Goal: Book appointment/travel/reservation

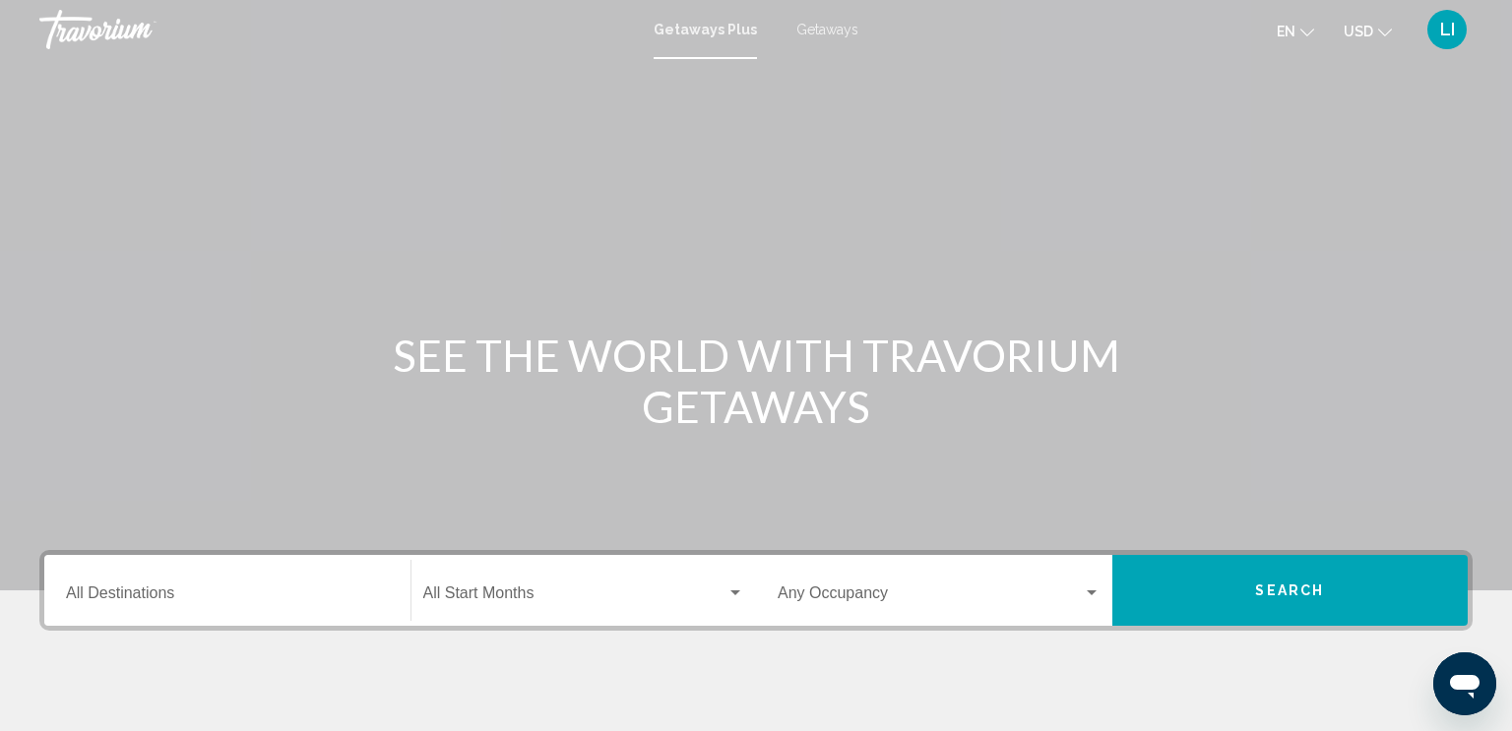
click at [1286, 591] on span "Search" at bounding box center [1289, 592] width 69 height 16
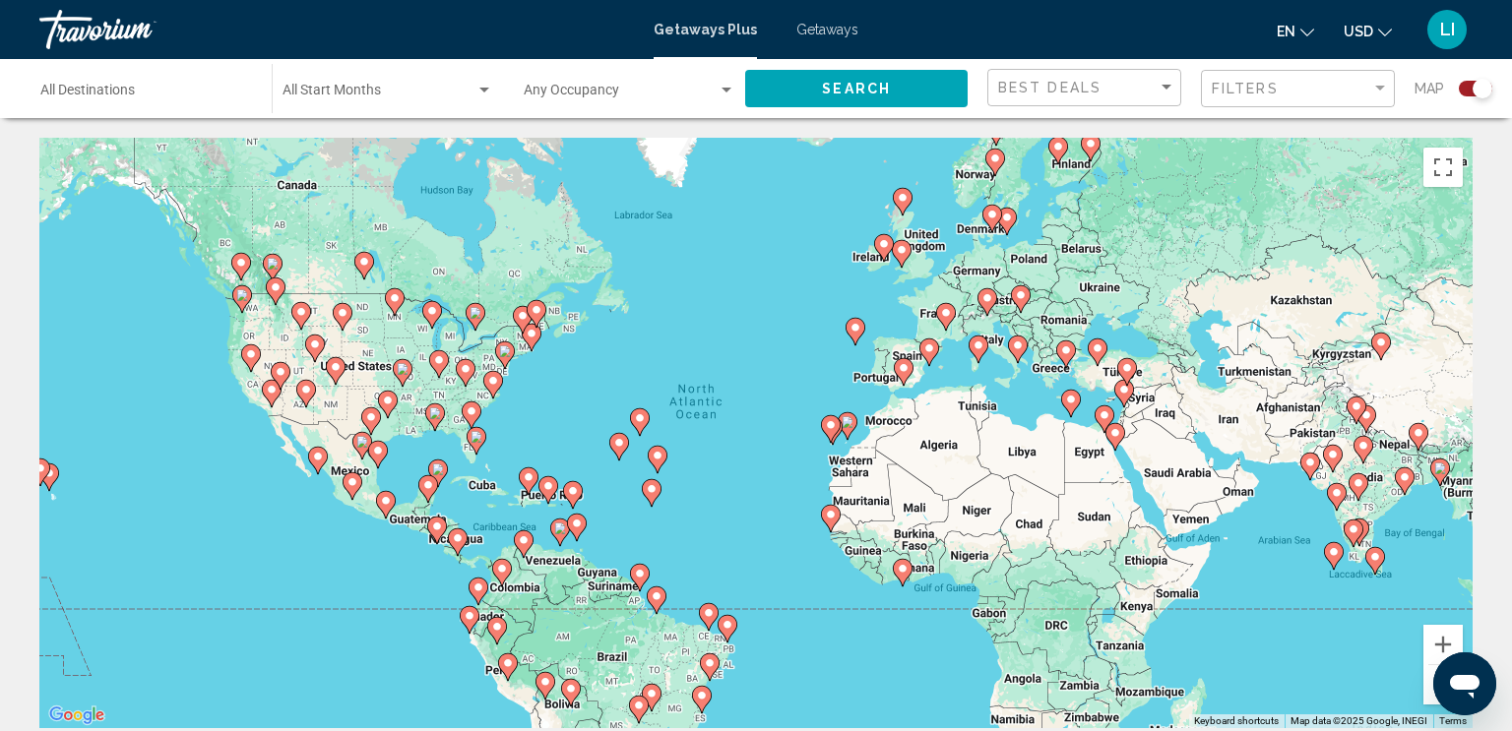
click at [1063, 356] on icon "Main content" at bounding box center [1066, 355] width 18 height 26
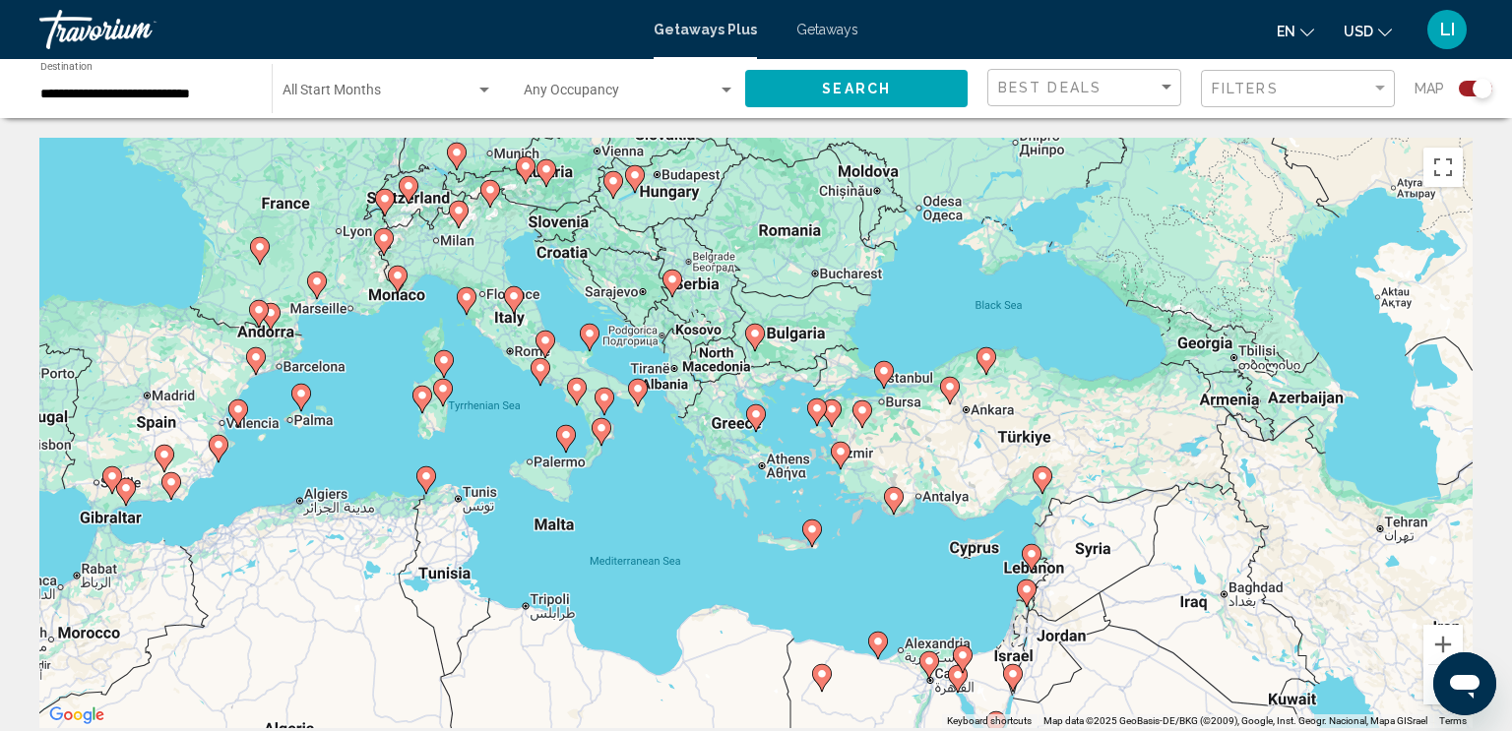
click at [756, 420] on icon "Main content" at bounding box center [756, 419] width 18 height 26
type input "**********"
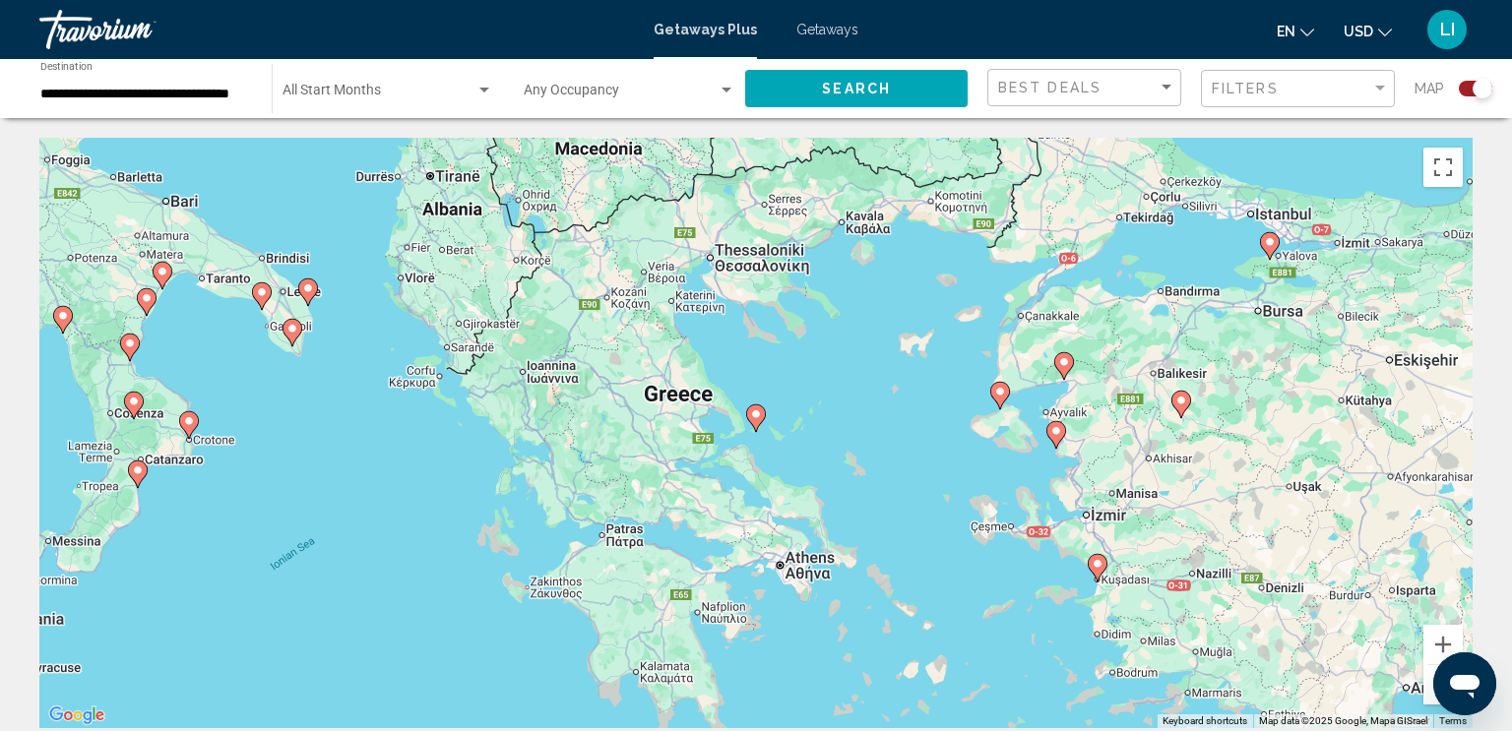
click at [757, 415] on image "Main content" at bounding box center [756, 415] width 12 height 12
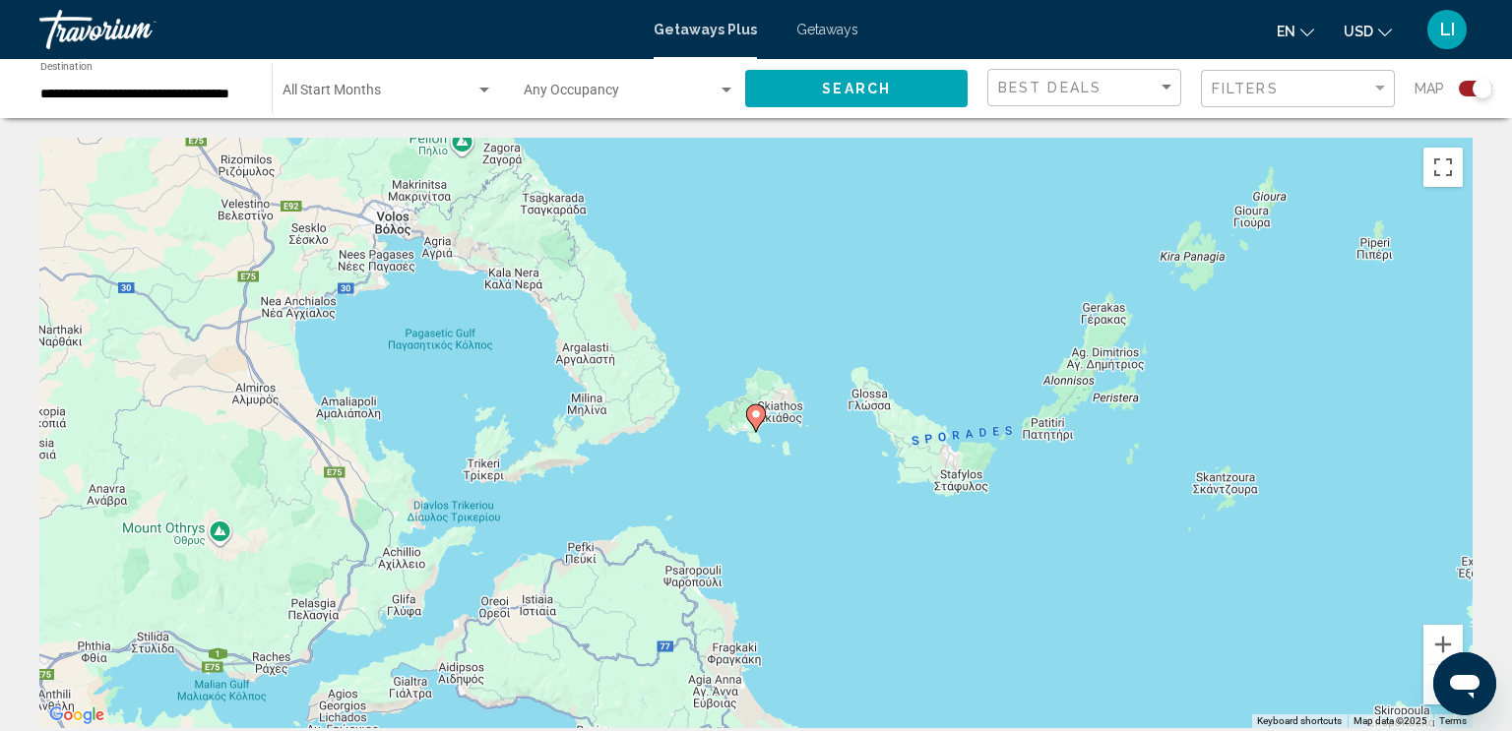
click at [756, 423] on icon "Main content" at bounding box center [756, 419] width 18 height 26
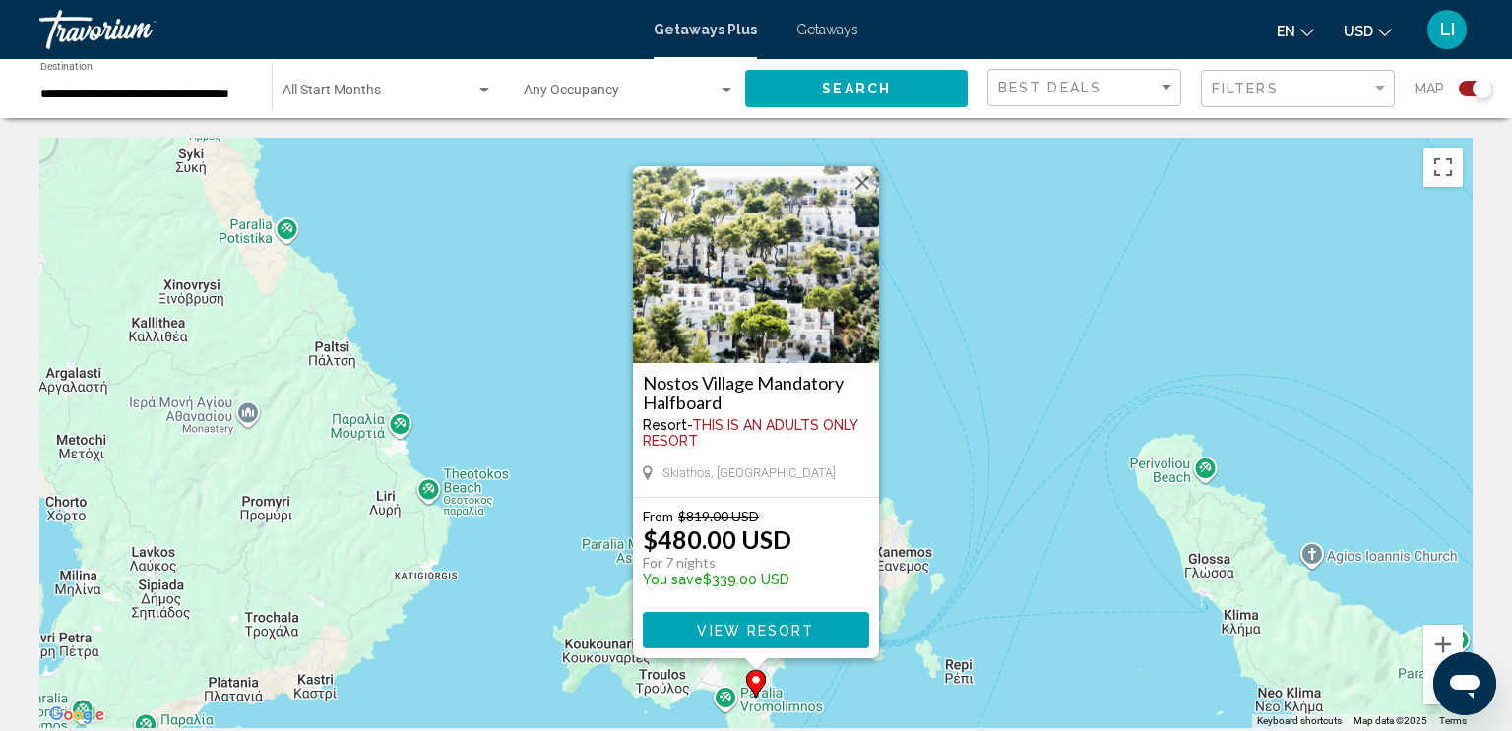
click at [756, 626] on span "View Resort" at bounding box center [755, 631] width 117 height 16
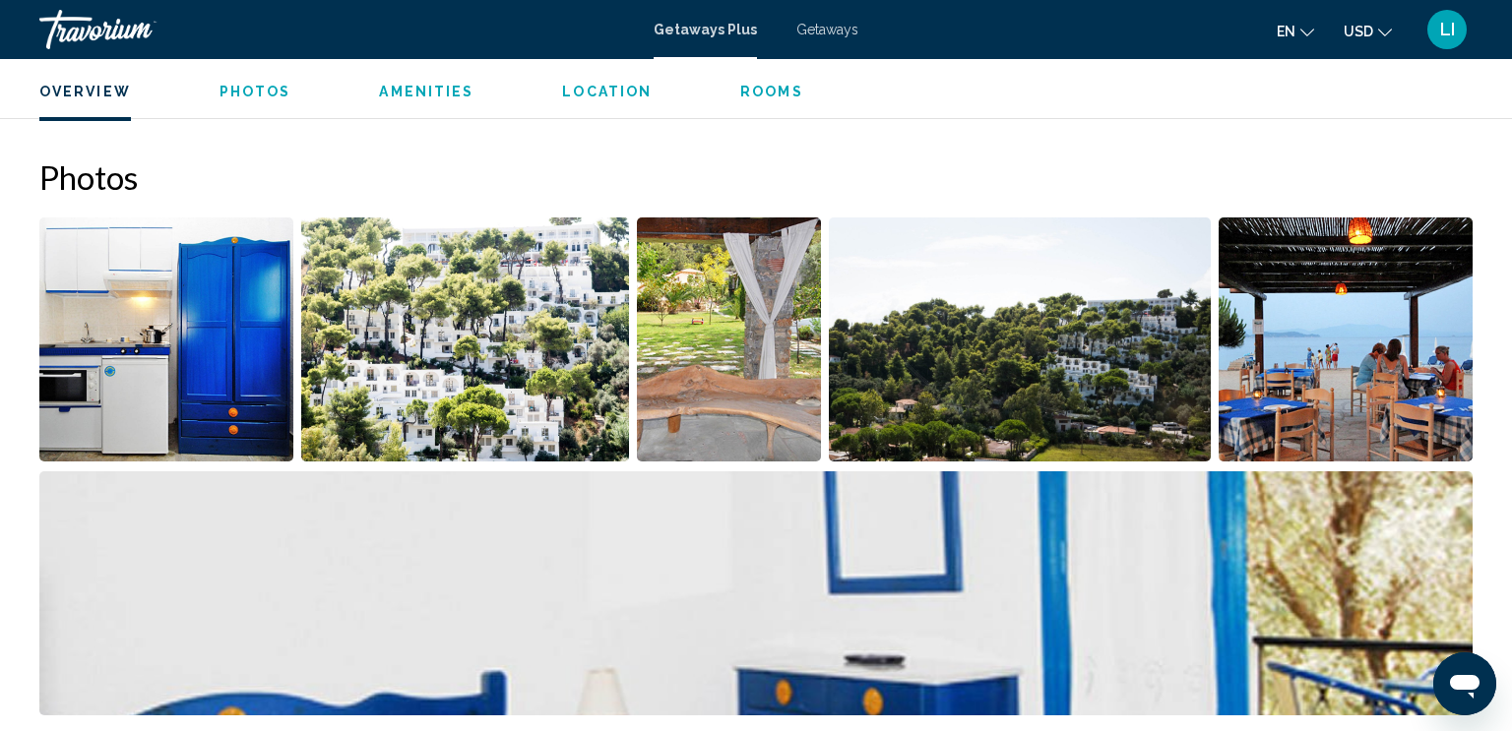
scroll to position [862, 0]
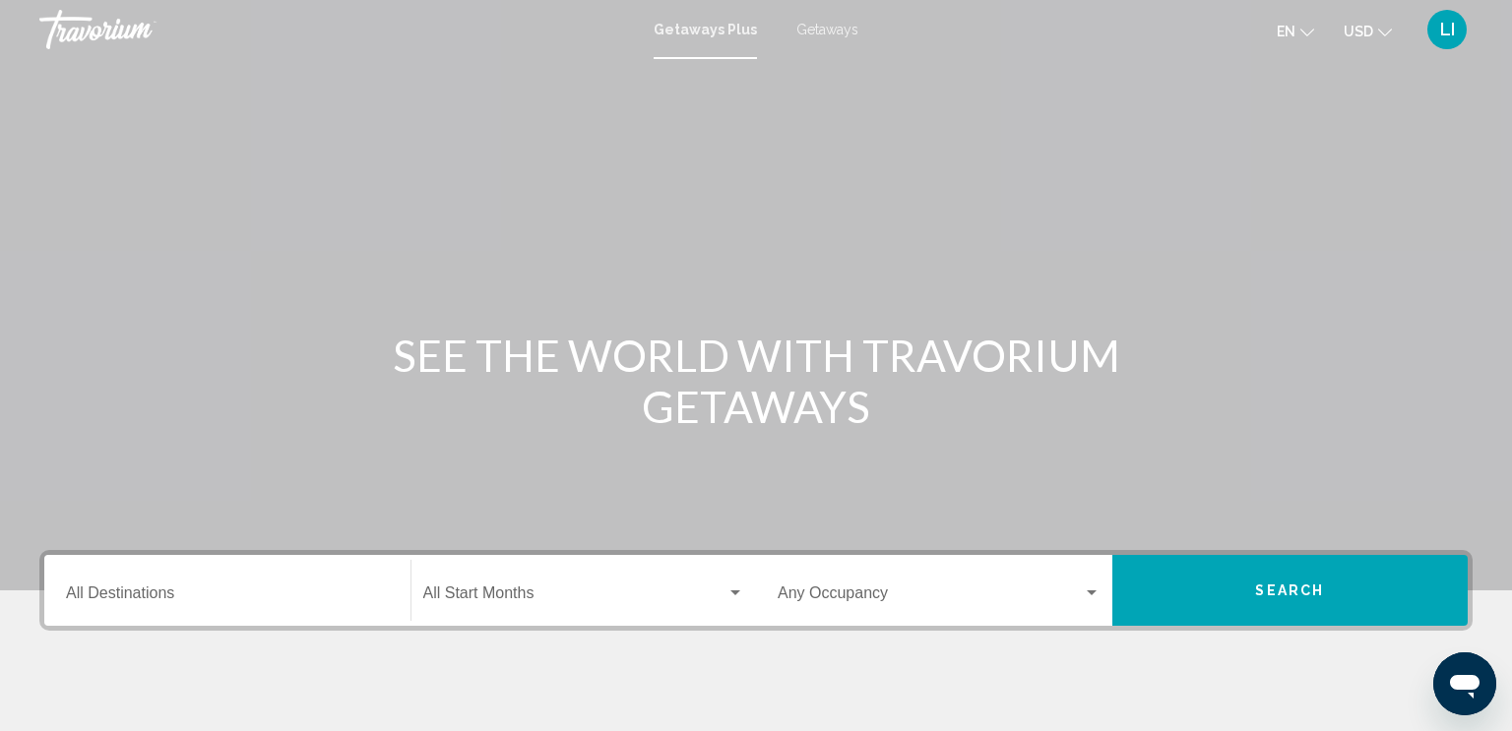
click at [816, 26] on span "Getaways" at bounding box center [827, 30] width 62 height 16
click at [1315, 590] on span "Search" at bounding box center [1289, 592] width 69 height 16
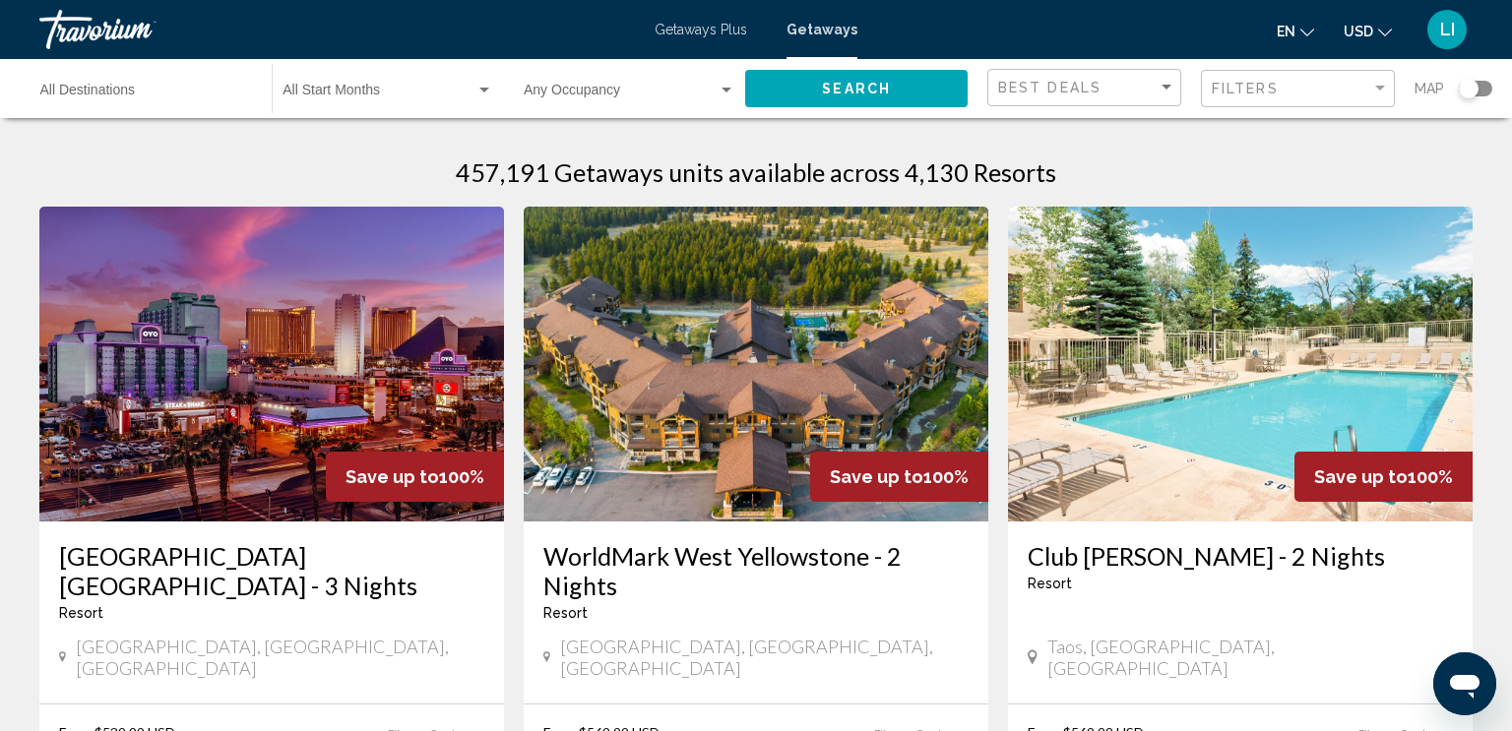
click at [113, 84] on div "Destination All Destinations" at bounding box center [146, 89] width 212 height 54
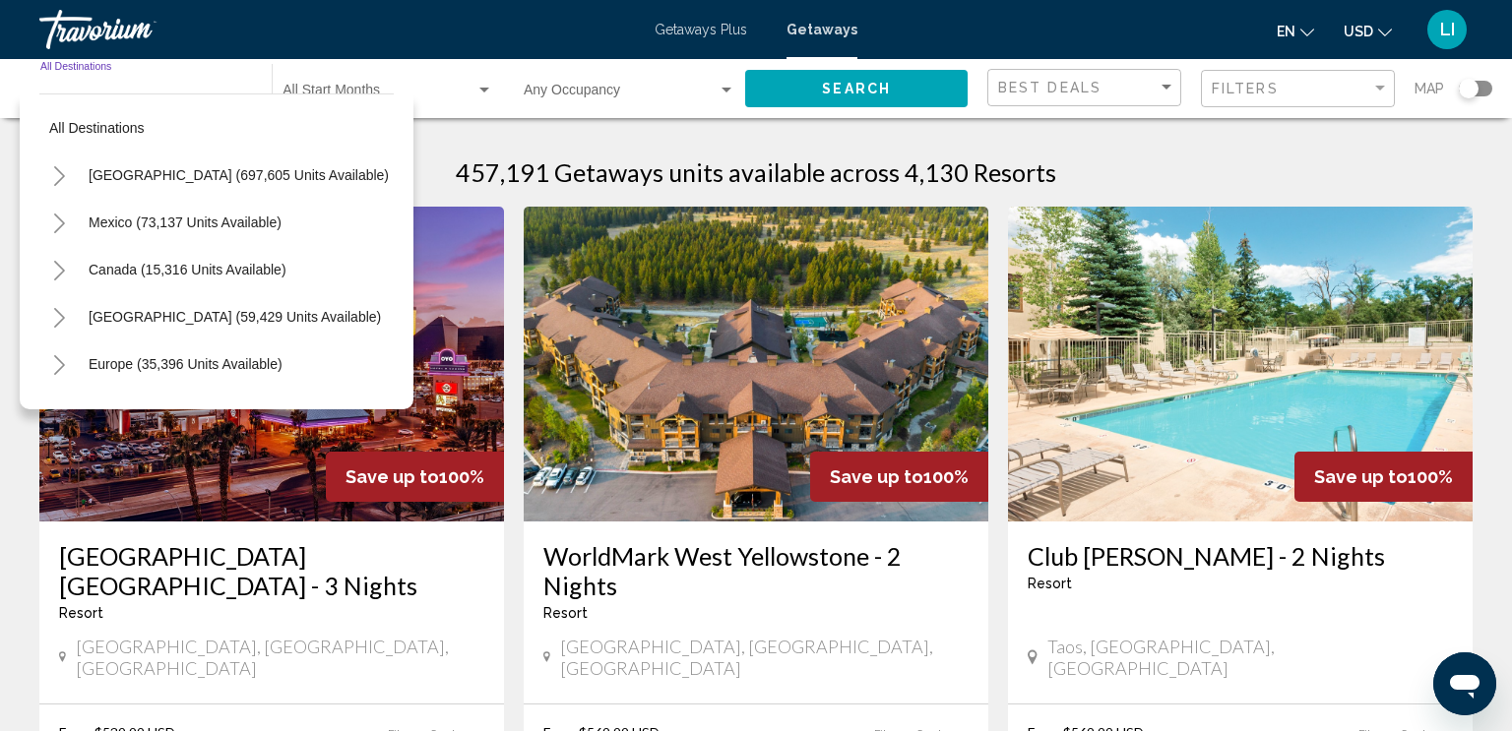
click at [62, 172] on icon "Toggle United States (697,605 units available)" at bounding box center [59, 176] width 15 height 20
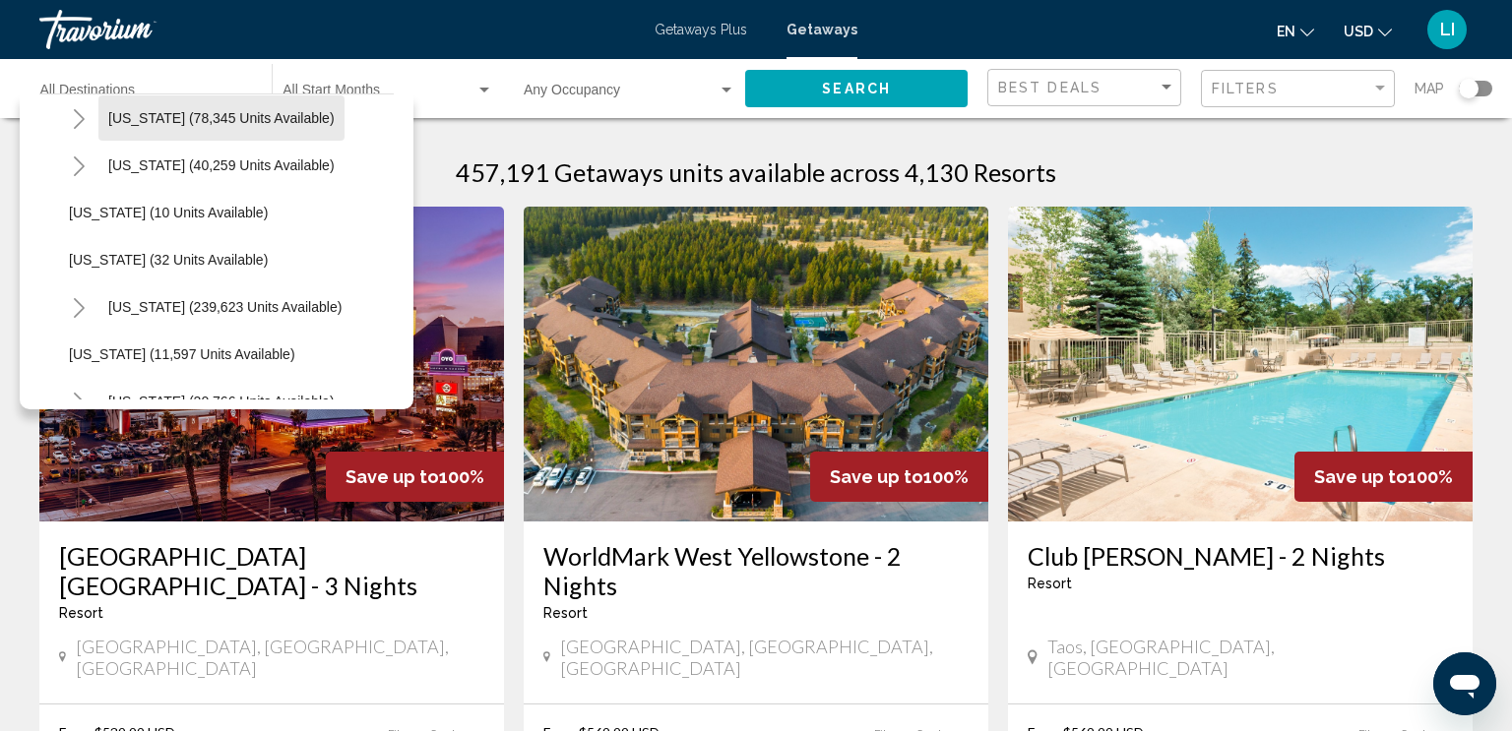
scroll to position [244, 0]
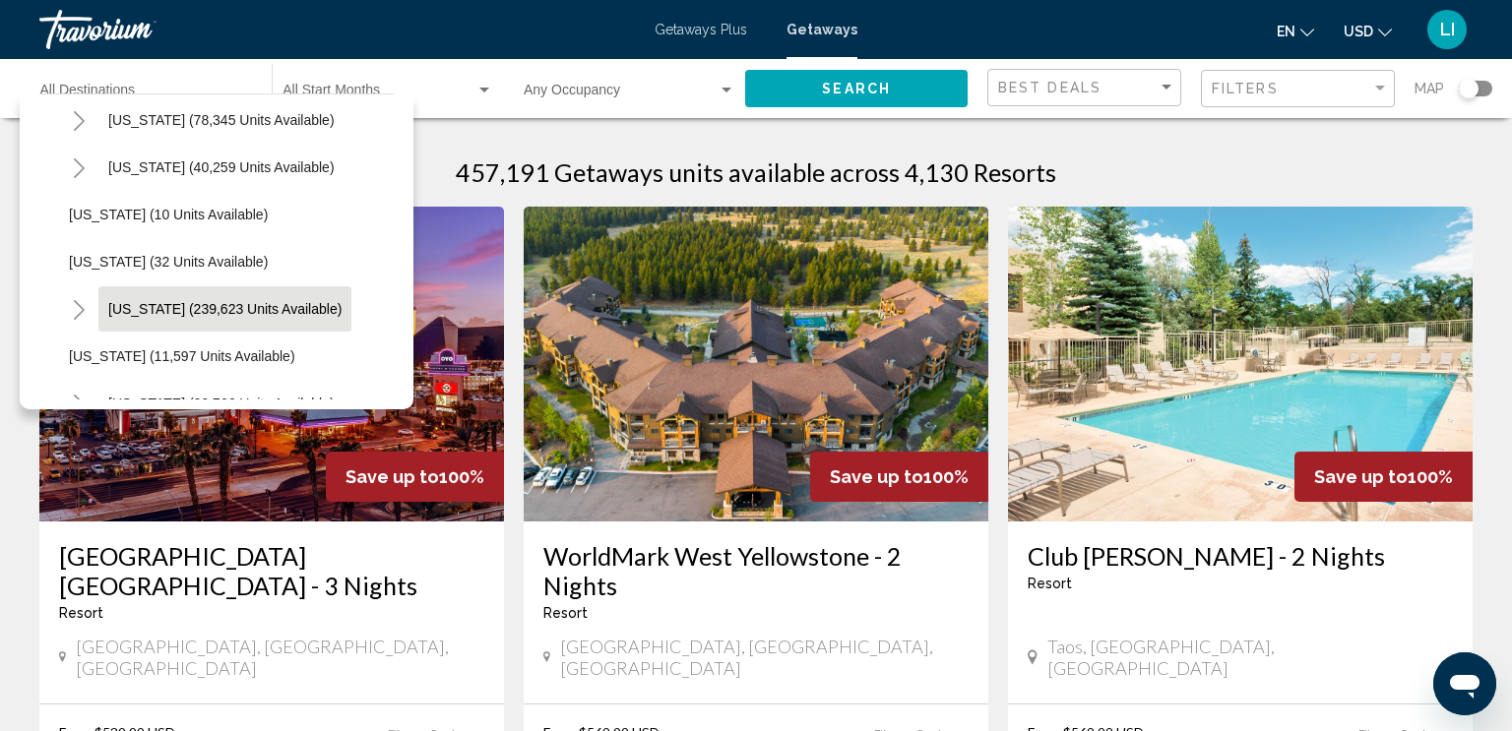
click at [172, 307] on span "Florida (239,623 units available)" at bounding box center [224, 309] width 233 height 16
type input "**********"
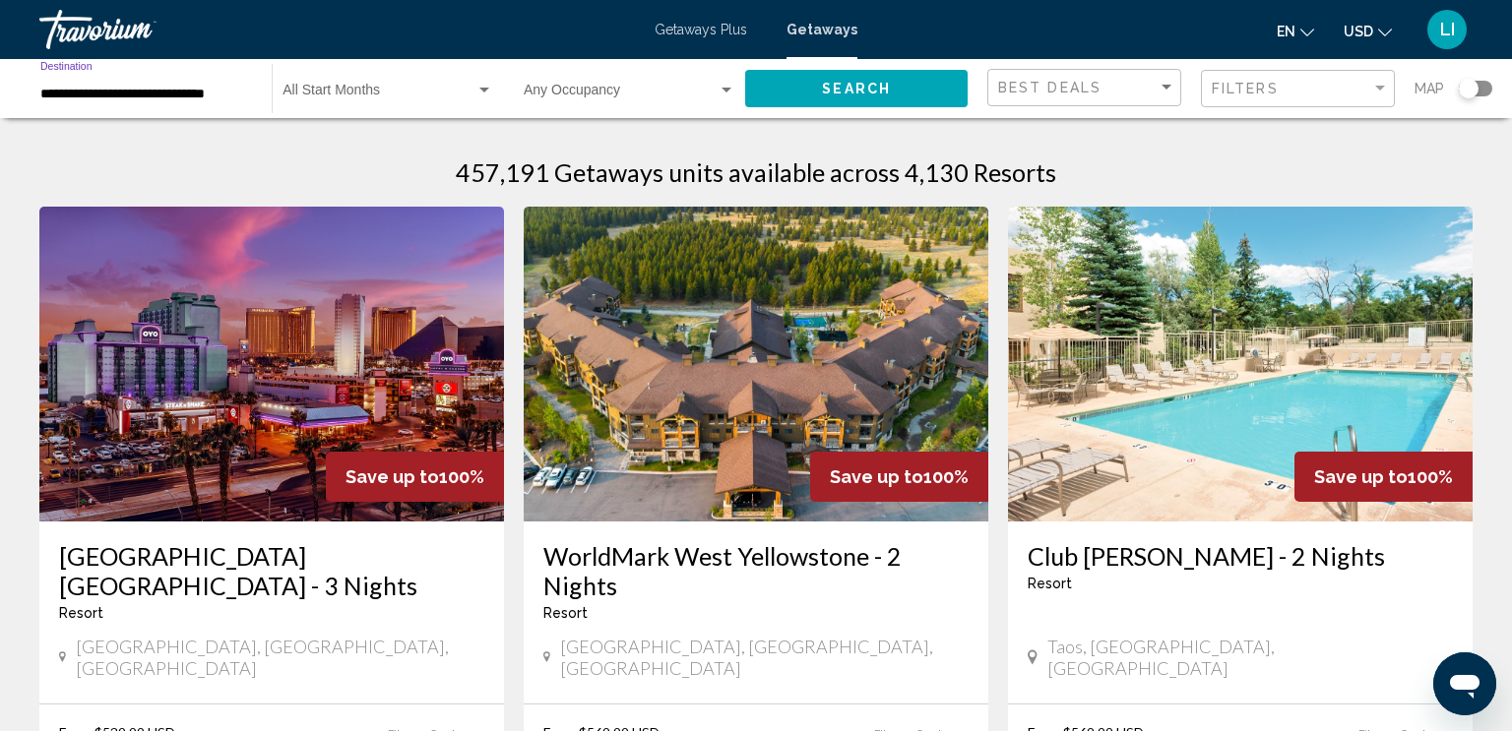
click at [858, 83] on span "Search" at bounding box center [856, 90] width 69 height 16
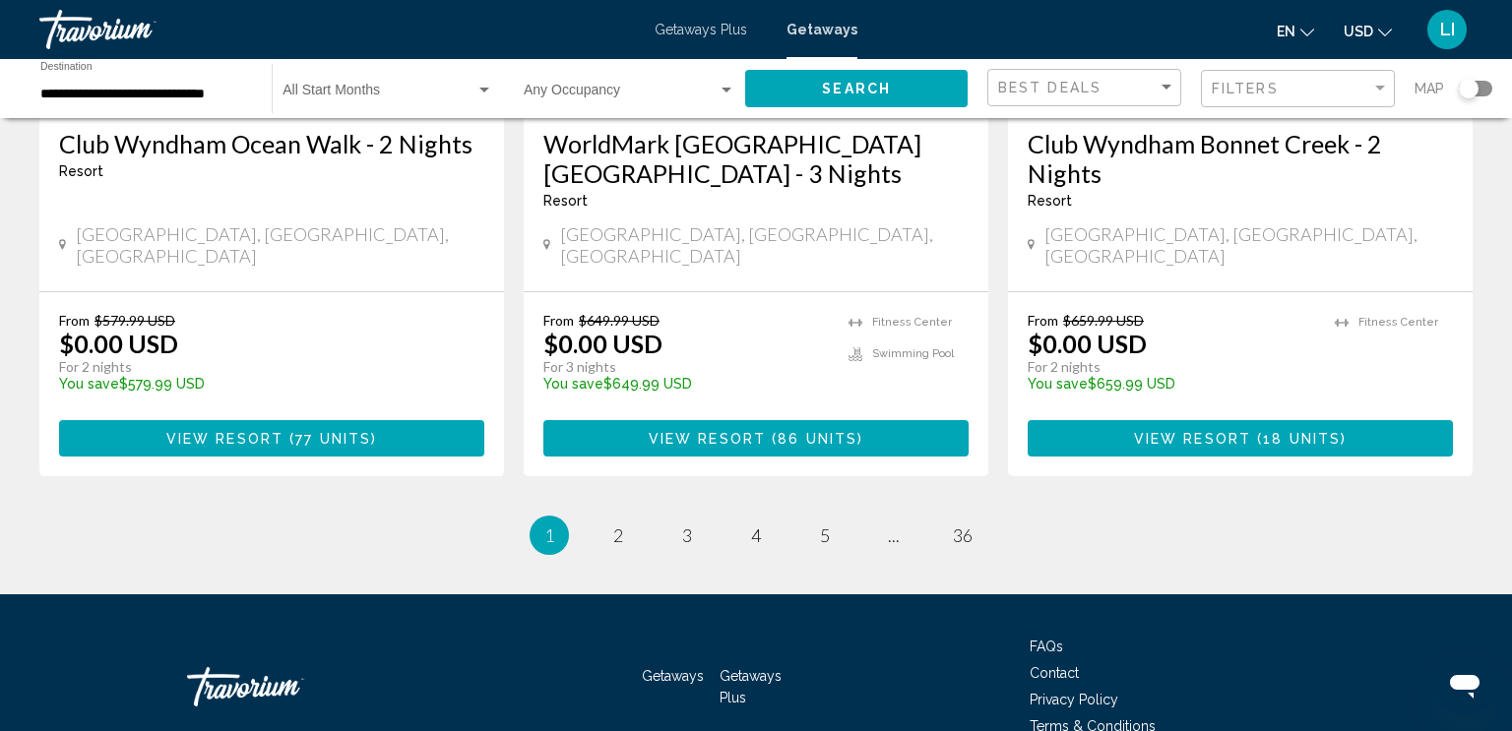
scroll to position [2590, 0]
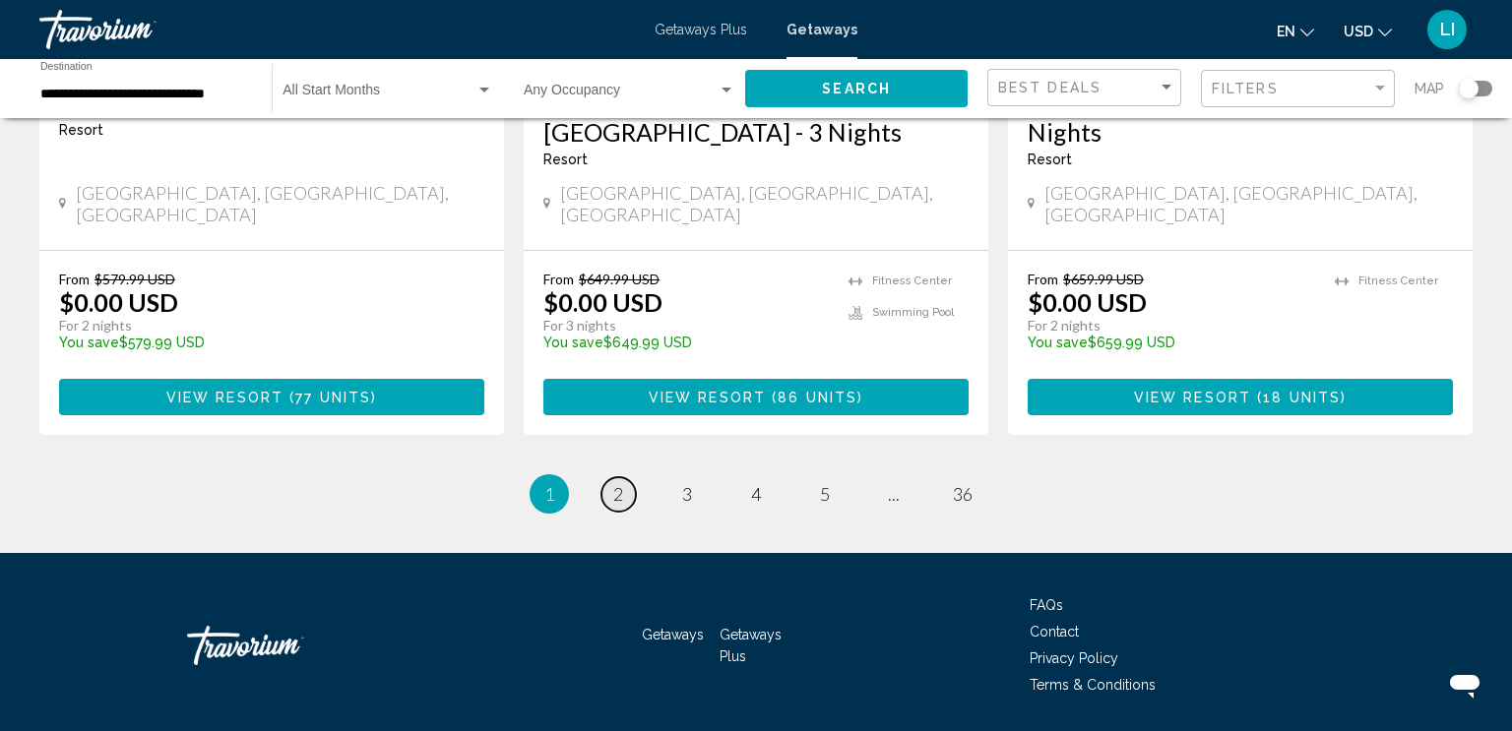
click at [625, 477] on link "page 2" at bounding box center [618, 494] width 34 height 34
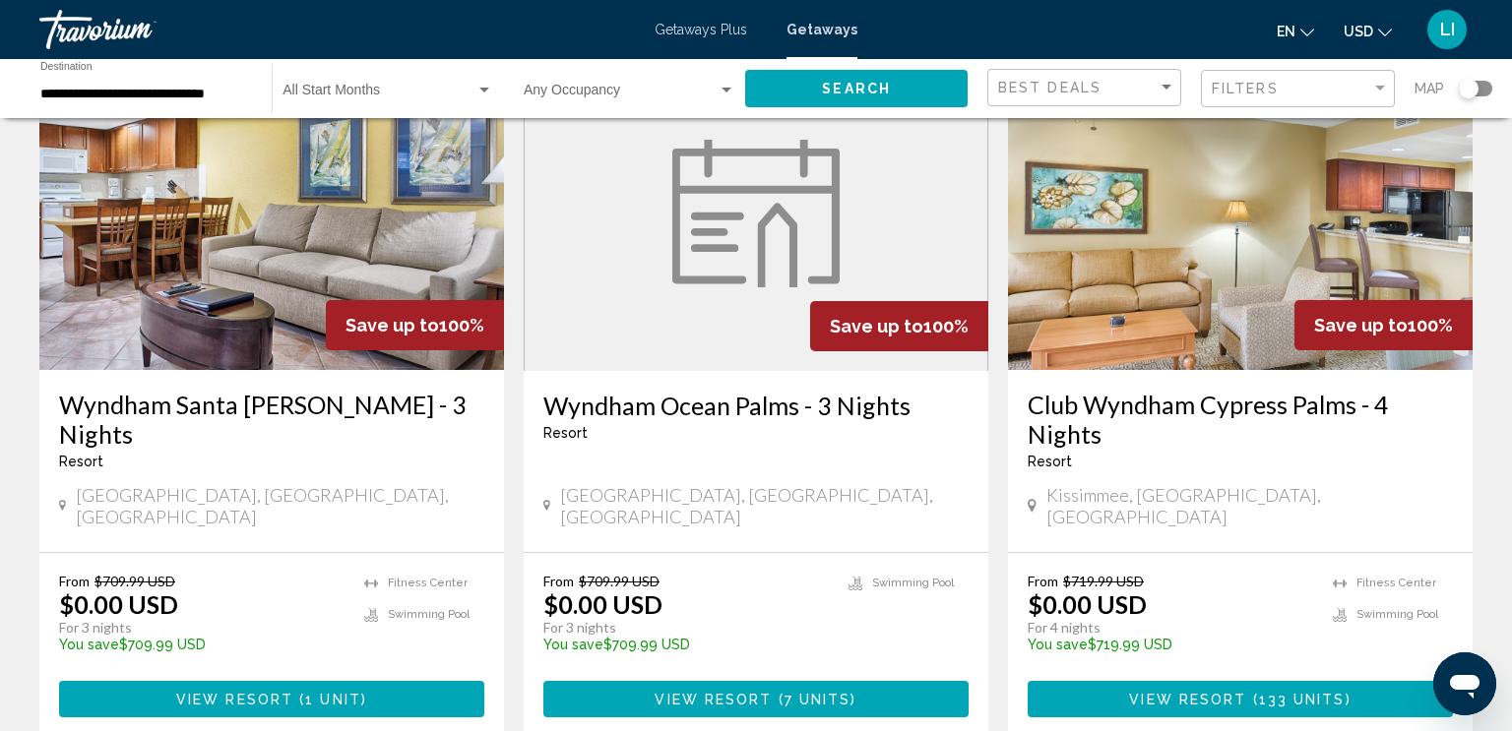
scroll to position [2378, 0]
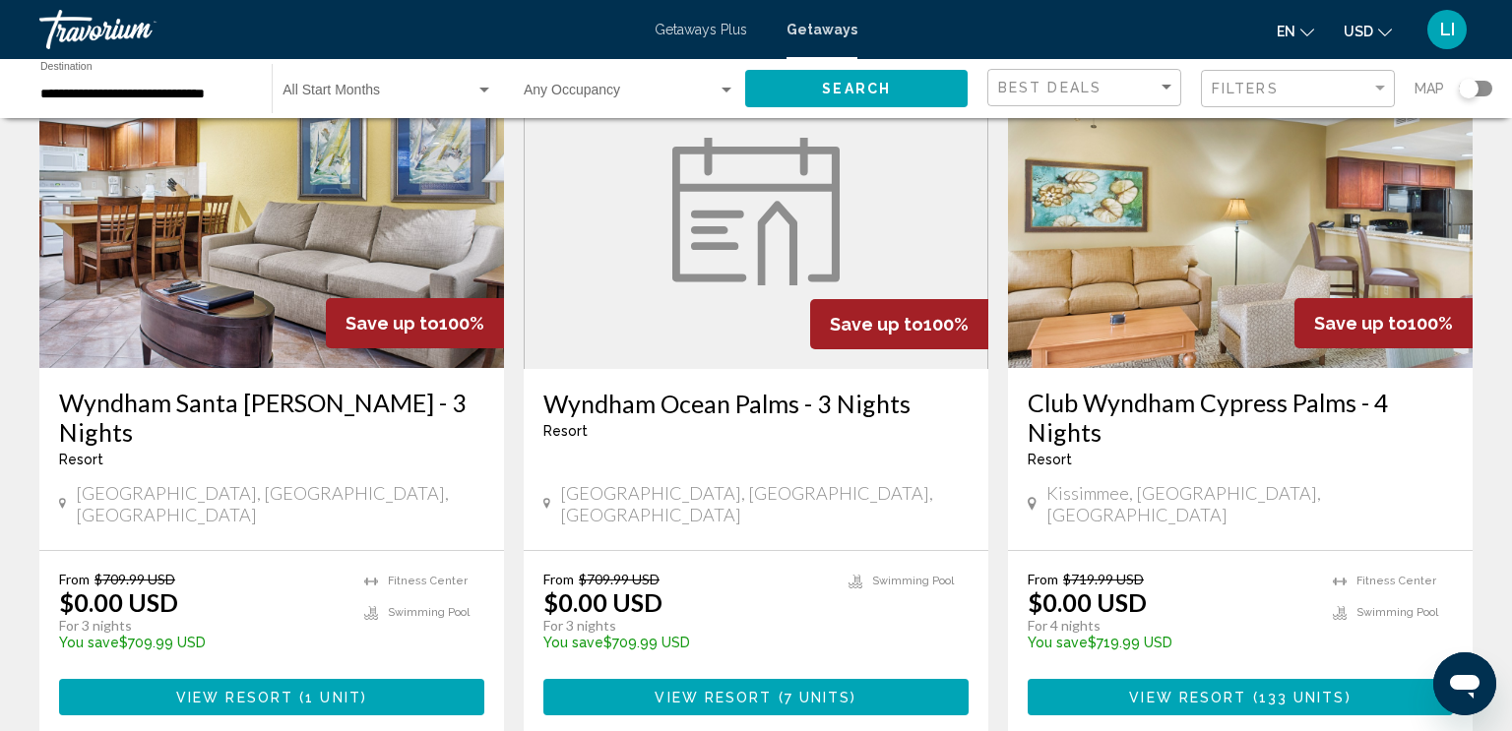
click at [778, 690] on span "( 7 units )" at bounding box center [815, 698] width 85 height 16
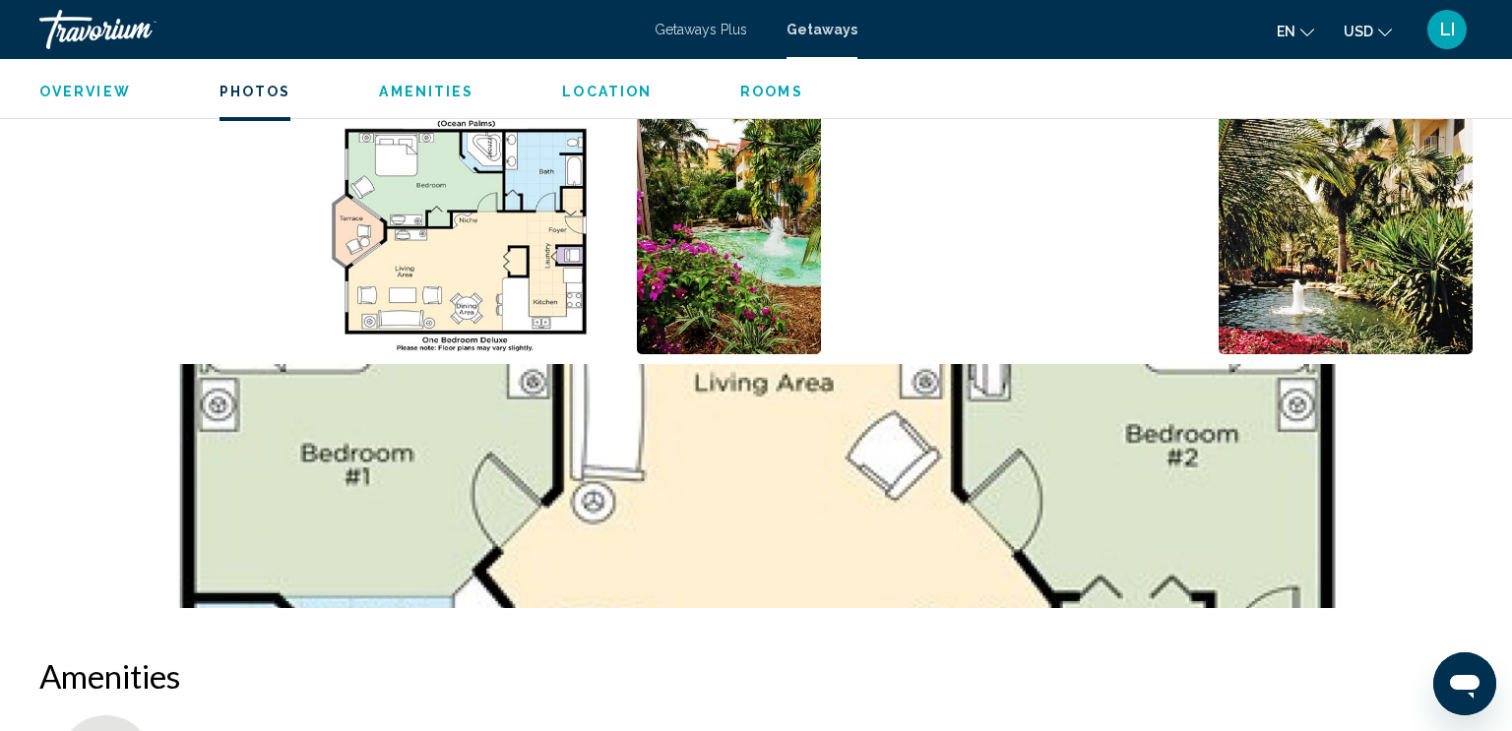
scroll to position [931, 0]
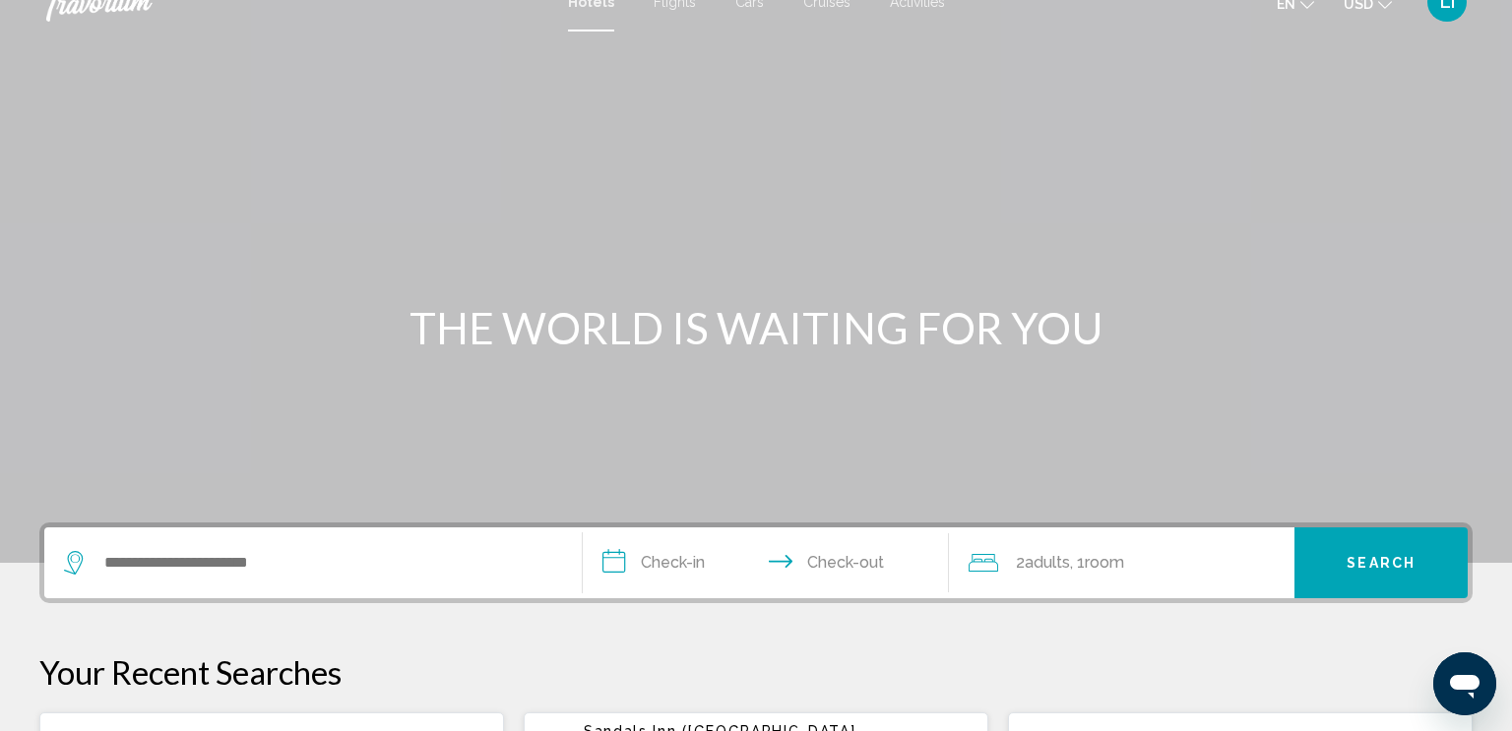
scroll to position [26, 0]
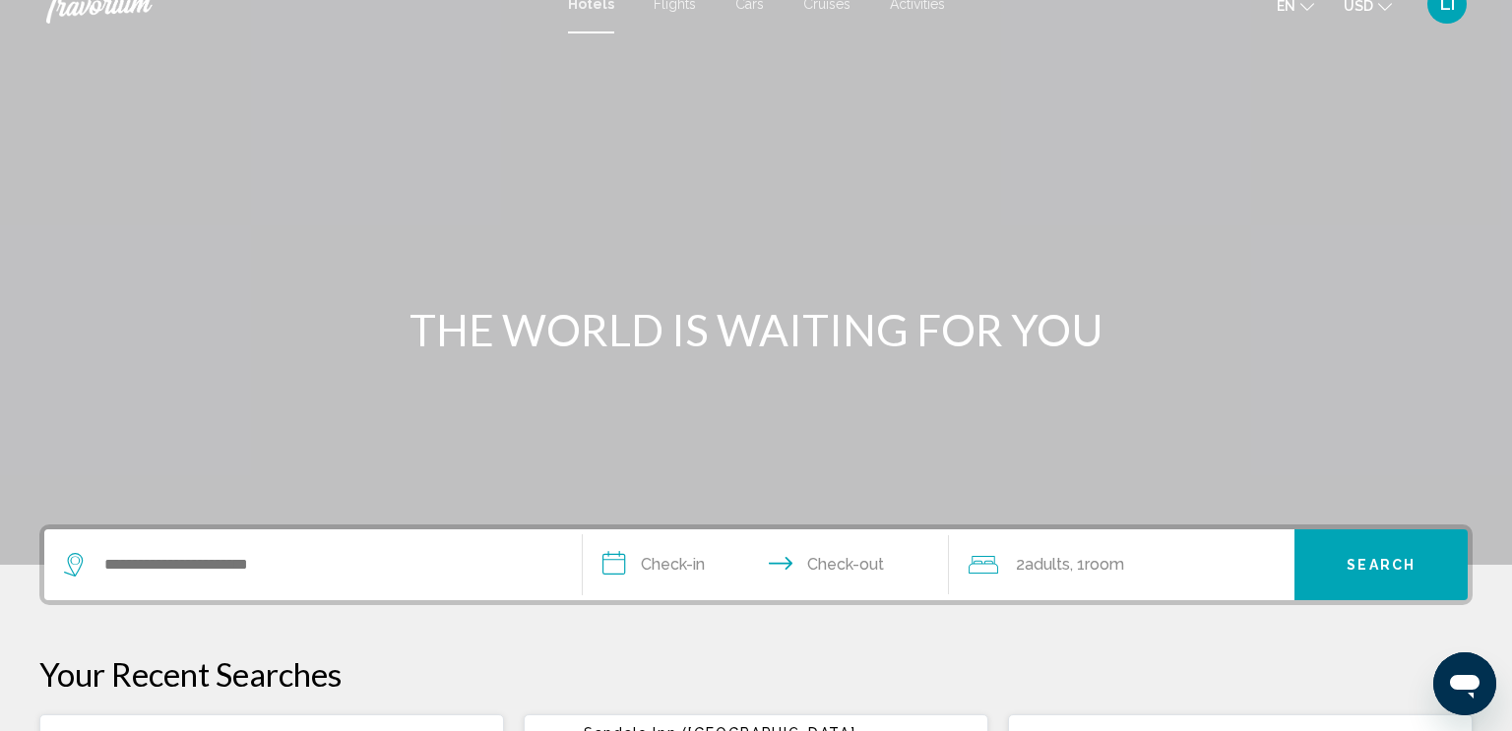
click at [1384, 566] on span "Search" at bounding box center [1381, 566] width 69 height 16
